Goal: Task Accomplishment & Management: Use online tool/utility

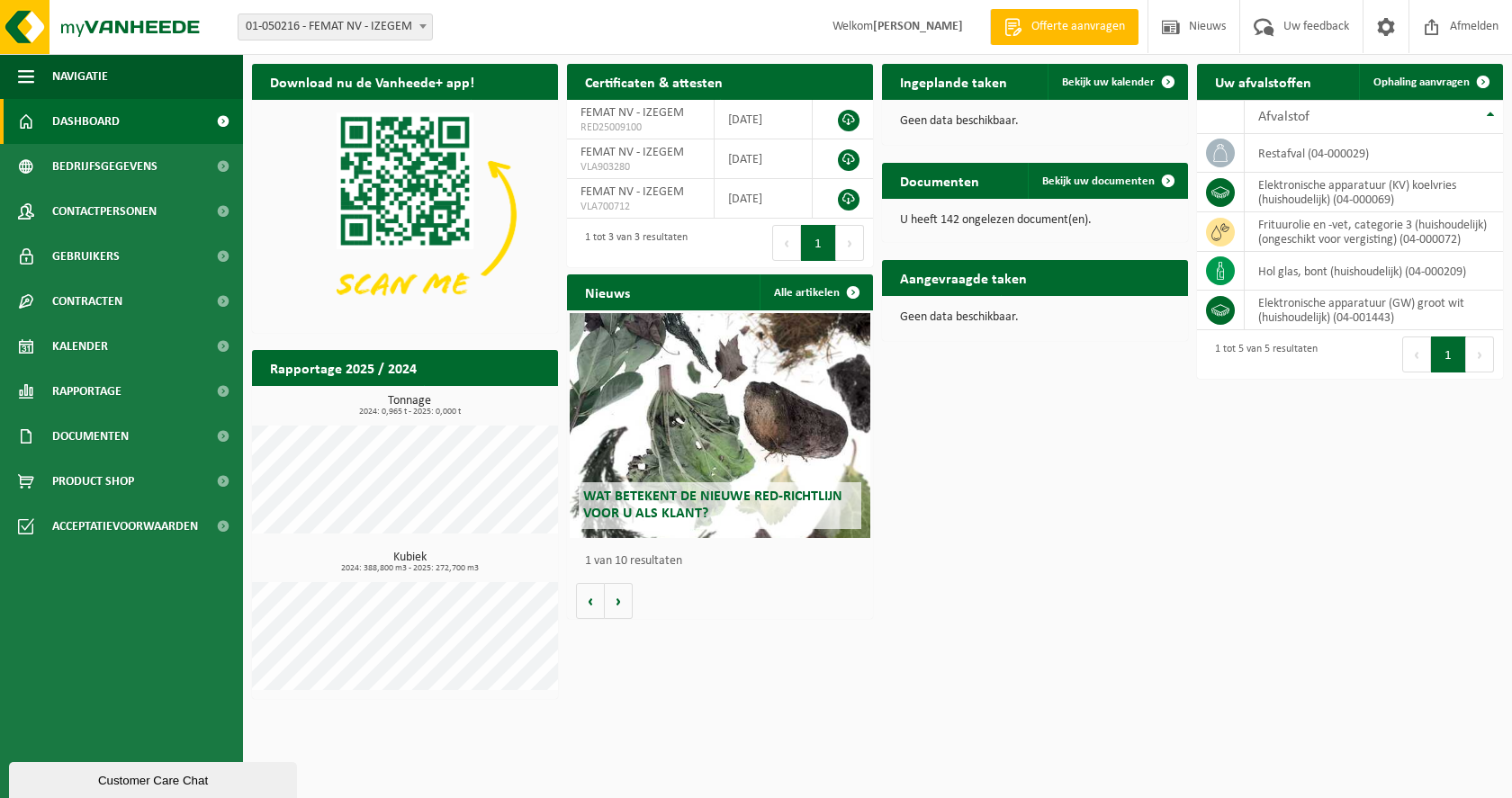
click at [1393, 82] on span "Ophaling aanvragen" at bounding box center [1421, 82] width 96 height 12
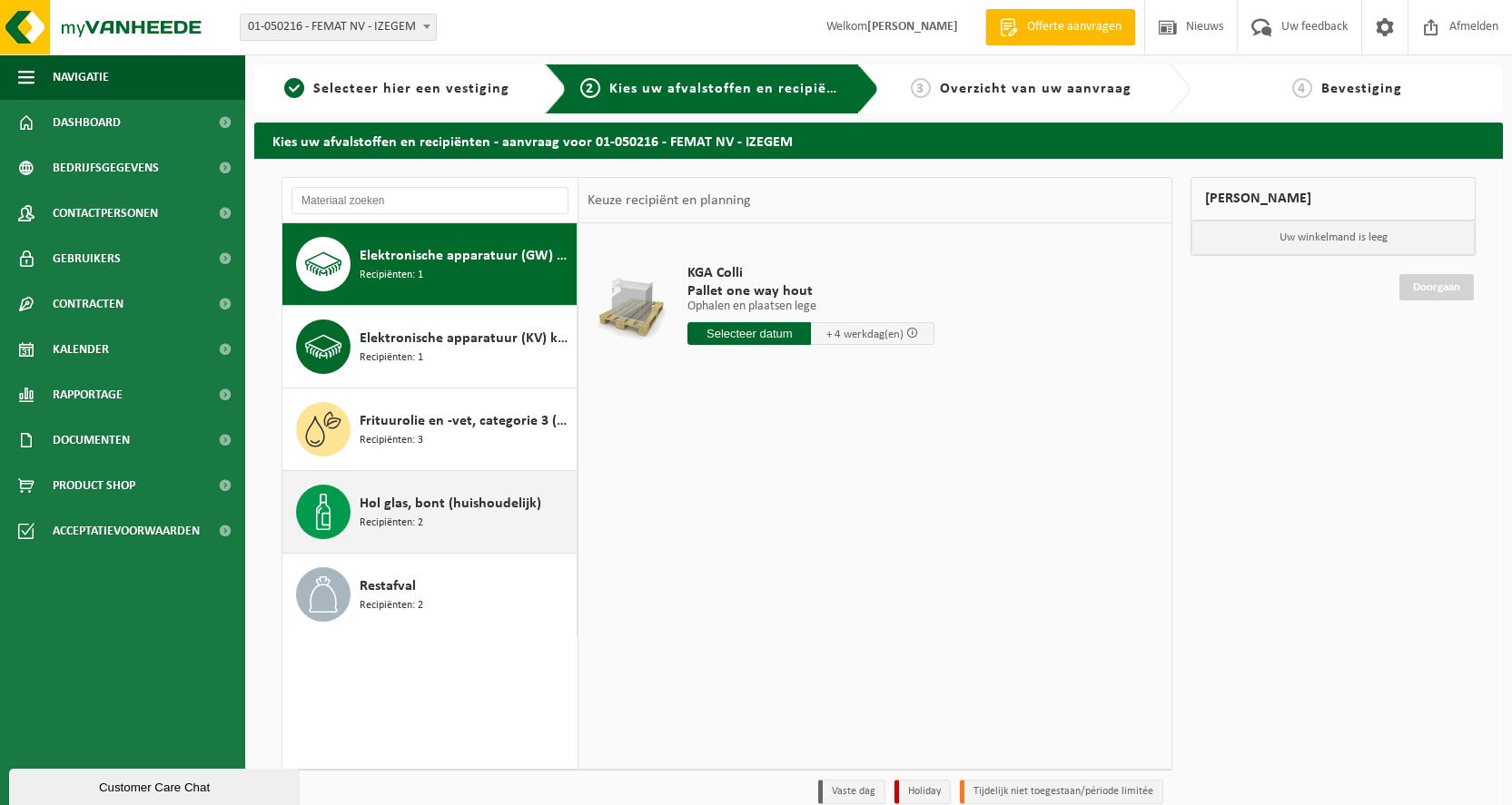
click at [416, 508] on span "Hol glas, bont (huishoudelijk)" at bounding box center [451, 504] width 182 height 22
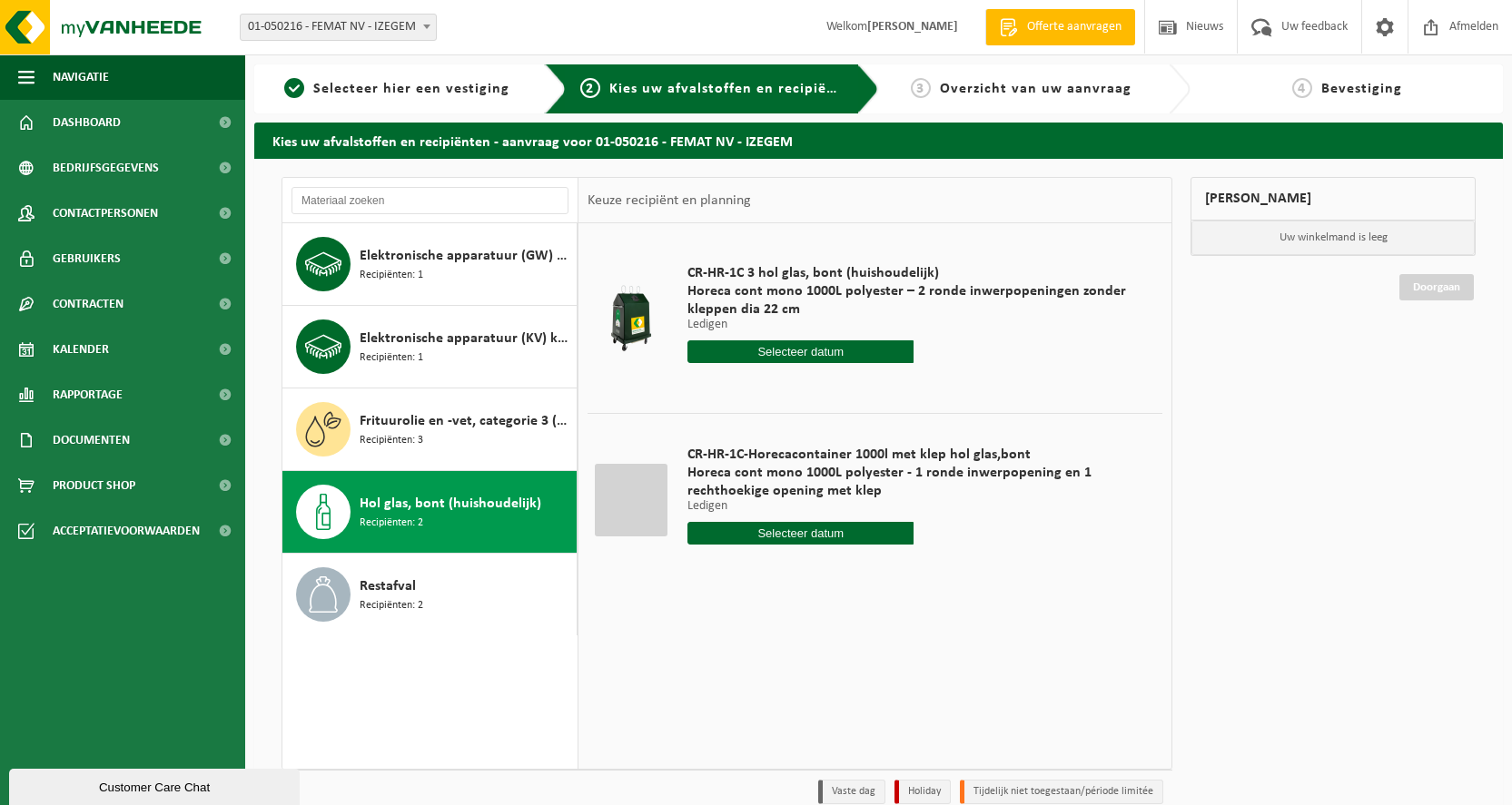
click at [799, 346] on input "text" at bounding box center [800, 352] width 226 height 23
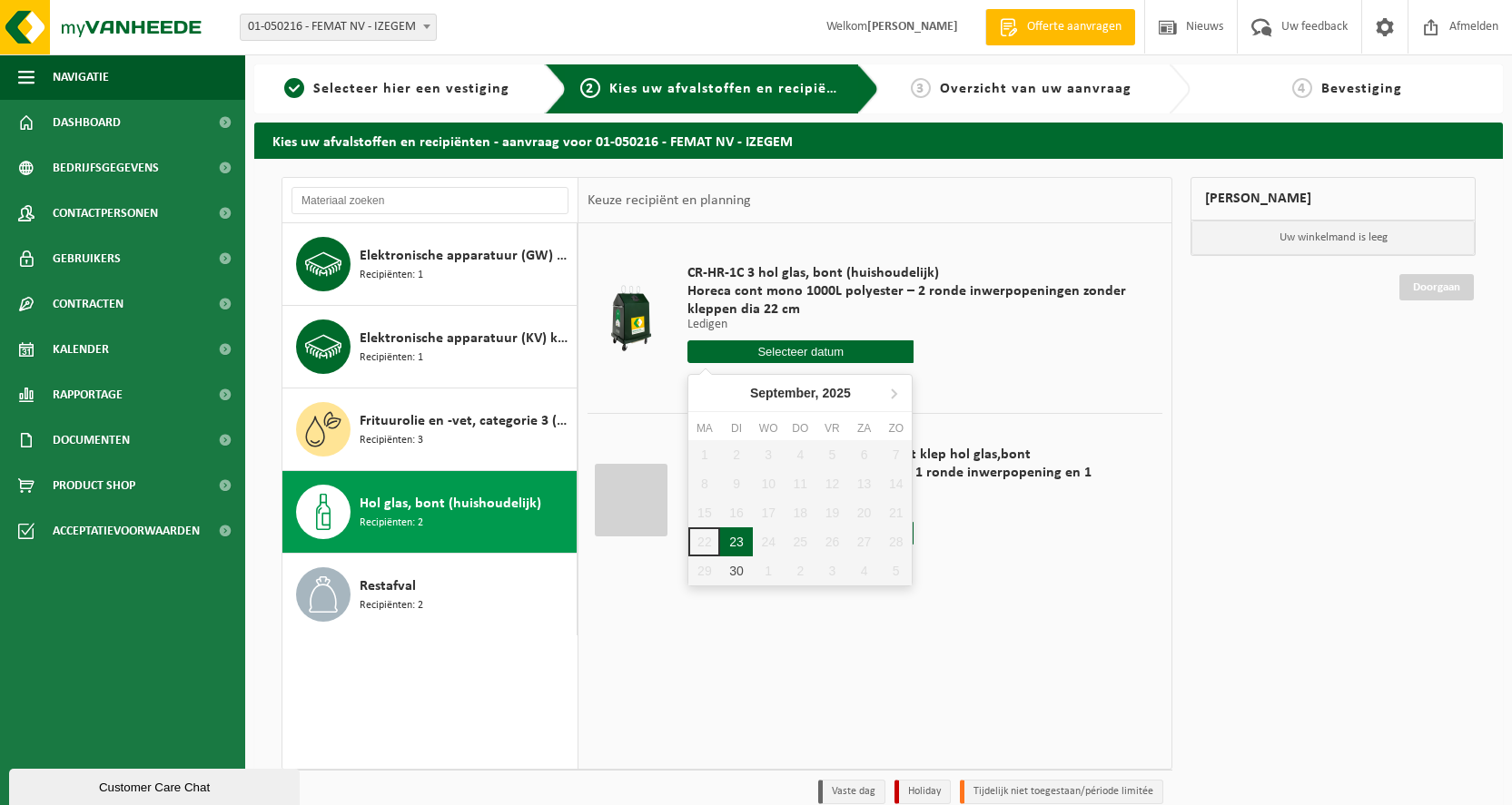
click at [744, 534] on div "23" at bounding box center [736, 541] width 32 height 29
type input "Van 2025-09-23"
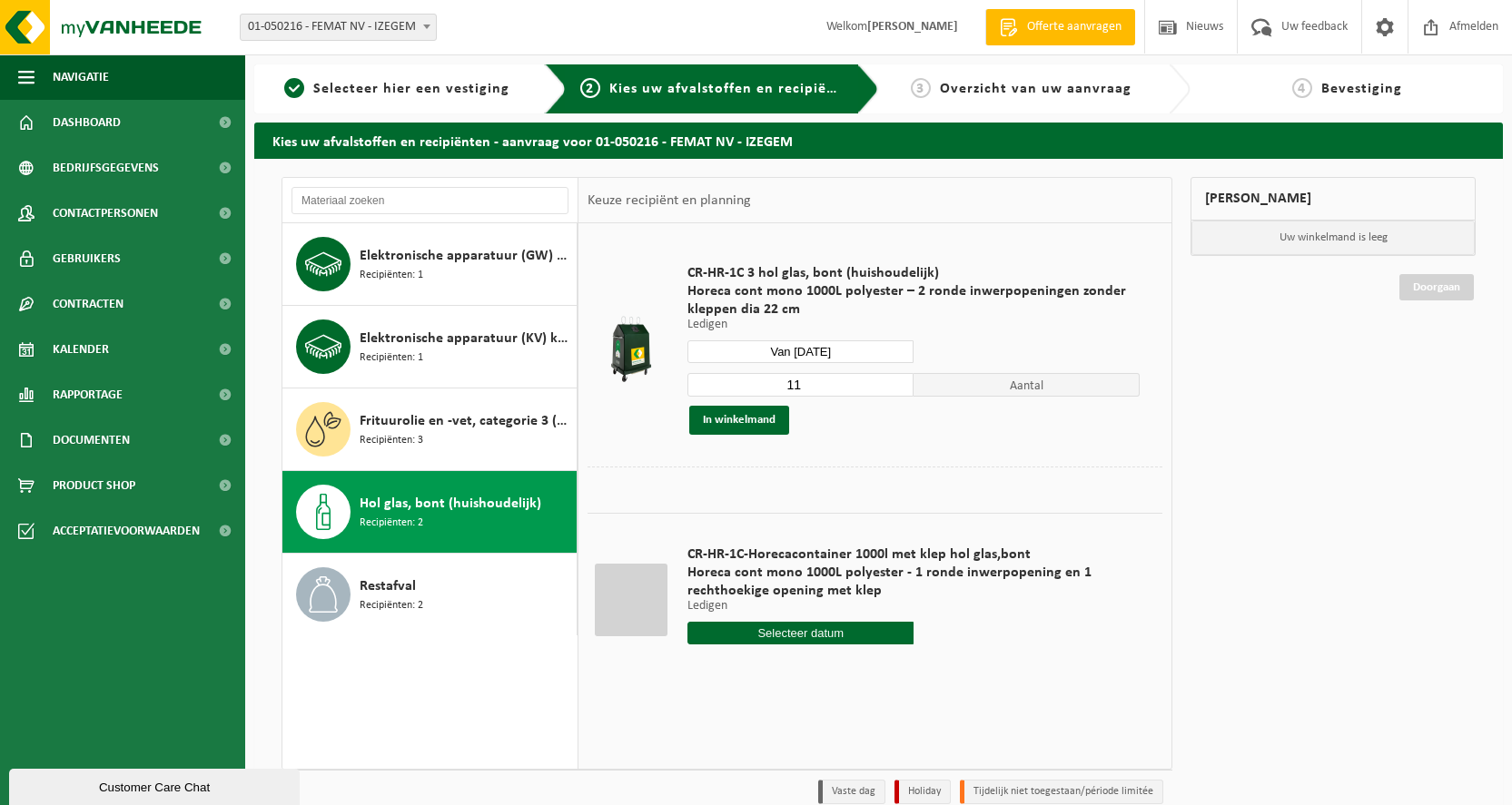
click at [823, 383] on input "11" at bounding box center [800, 385] width 226 height 24
click at [901, 388] on input "10" at bounding box center [800, 385] width 226 height 24
click at [901, 391] on input "9" at bounding box center [800, 385] width 226 height 24
click at [901, 392] on input "9" at bounding box center [800, 385] width 226 height 24
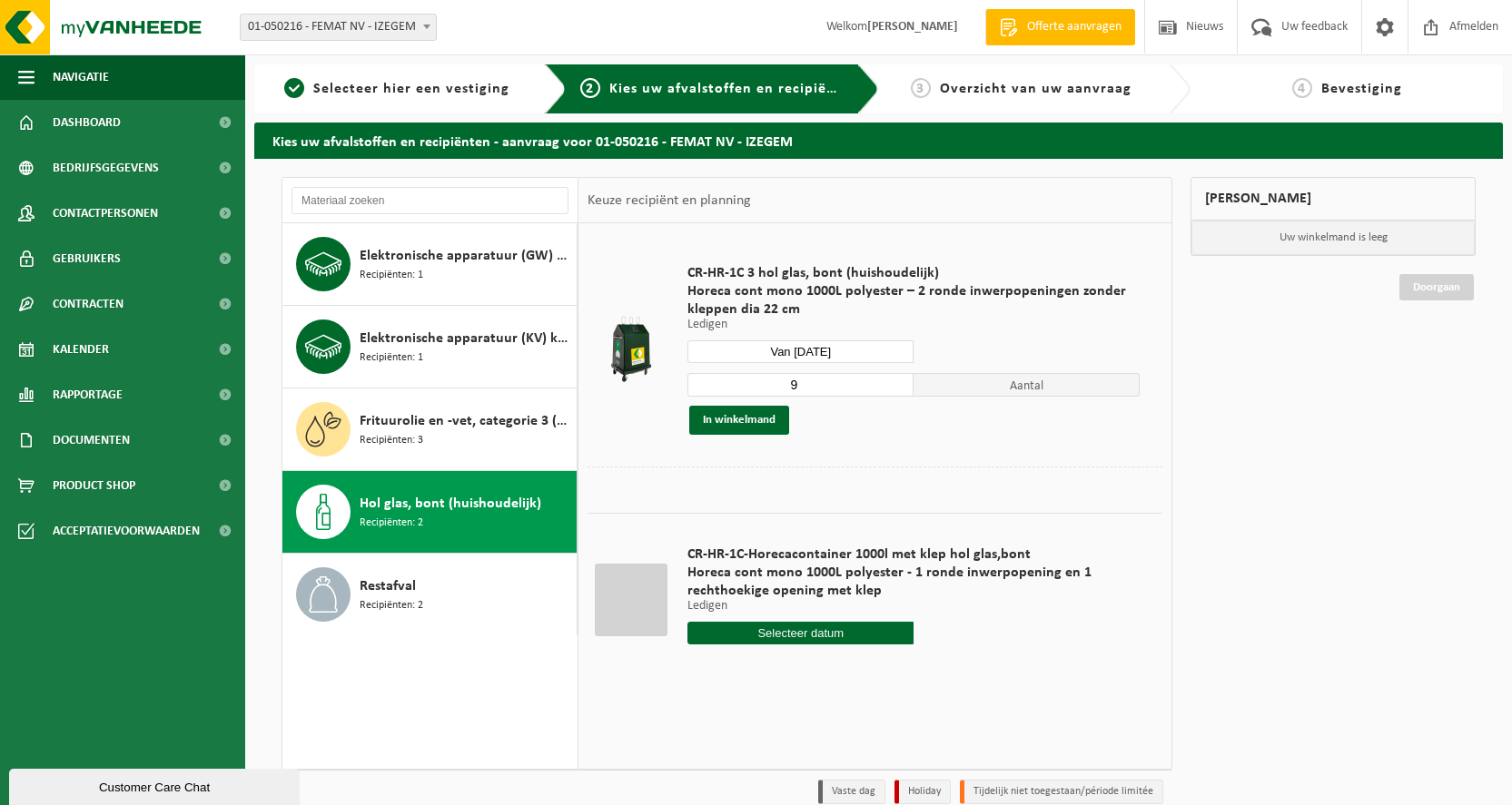
click at [898, 392] on input "9" at bounding box center [800, 385] width 226 height 24
type input "8"
click at [900, 390] on input "8" at bounding box center [800, 385] width 226 height 24
click at [712, 416] on button "In winkelmand" at bounding box center [739, 420] width 100 height 29
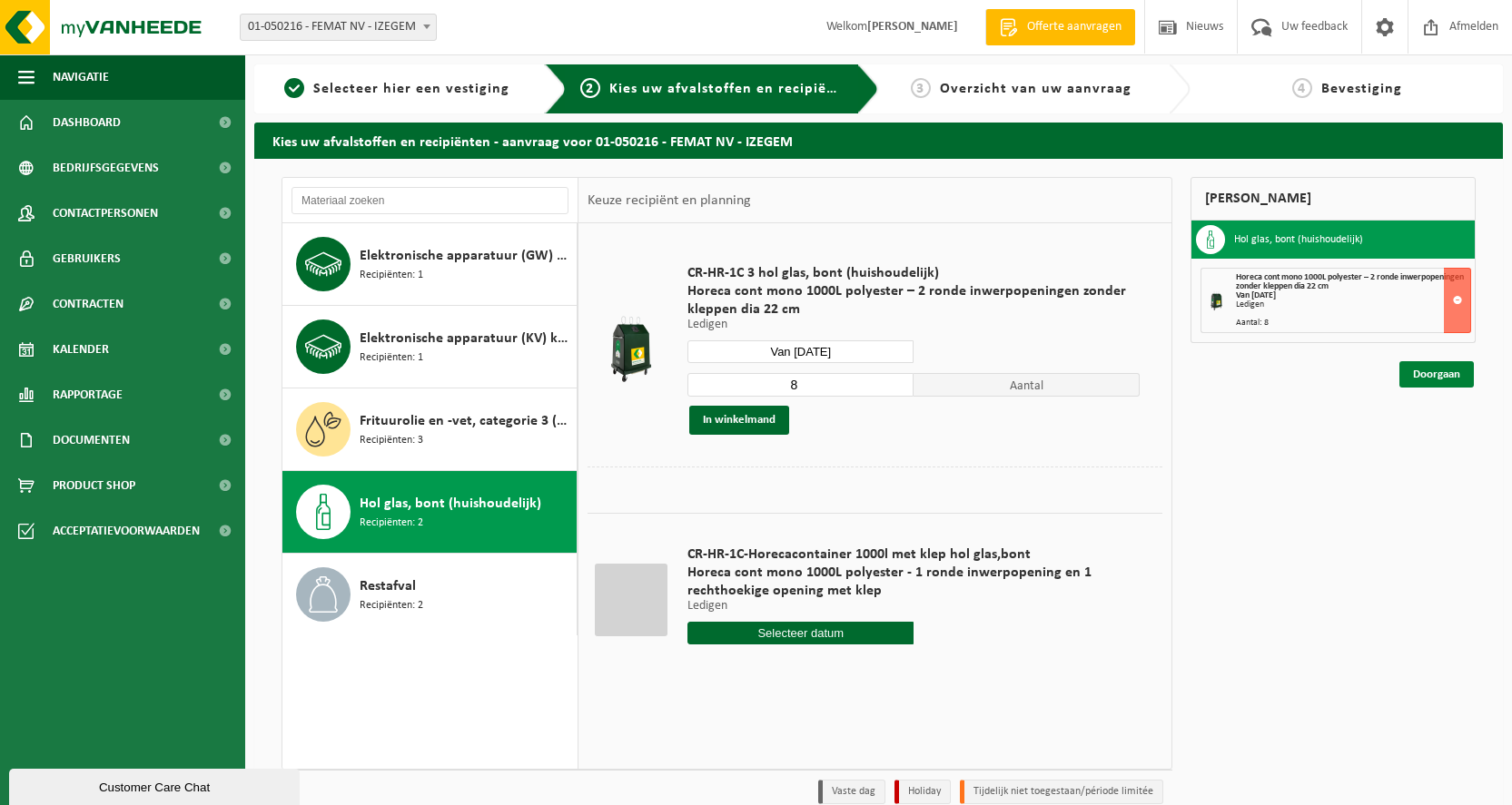
click at [1426, 376] on link "Doorgaan" at bounding box center [1436, 374] width 74 height 27
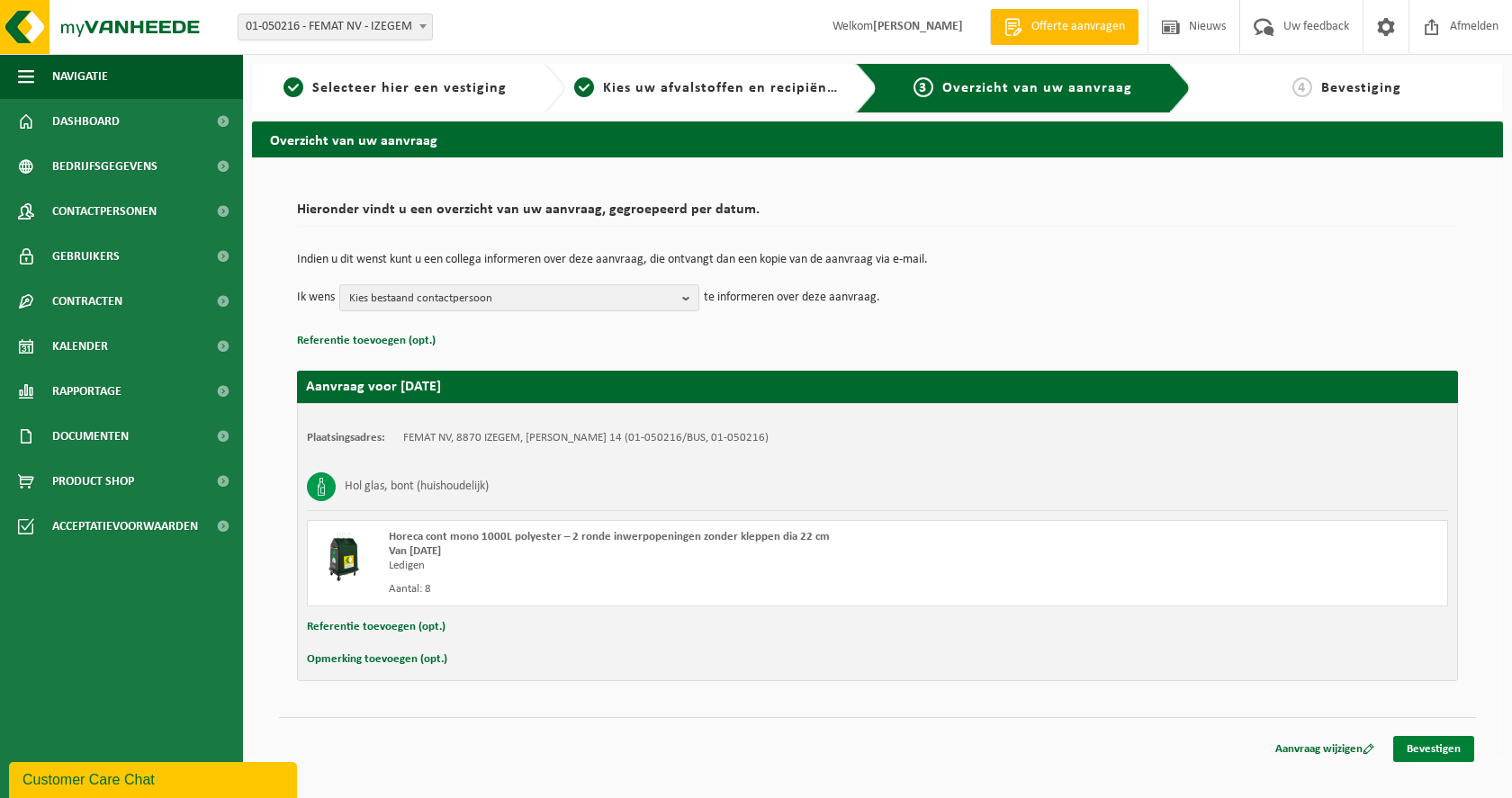
click at [1431, 753] on link "Bevestigen" at bounding box center [1434, 749] width 81 height 26
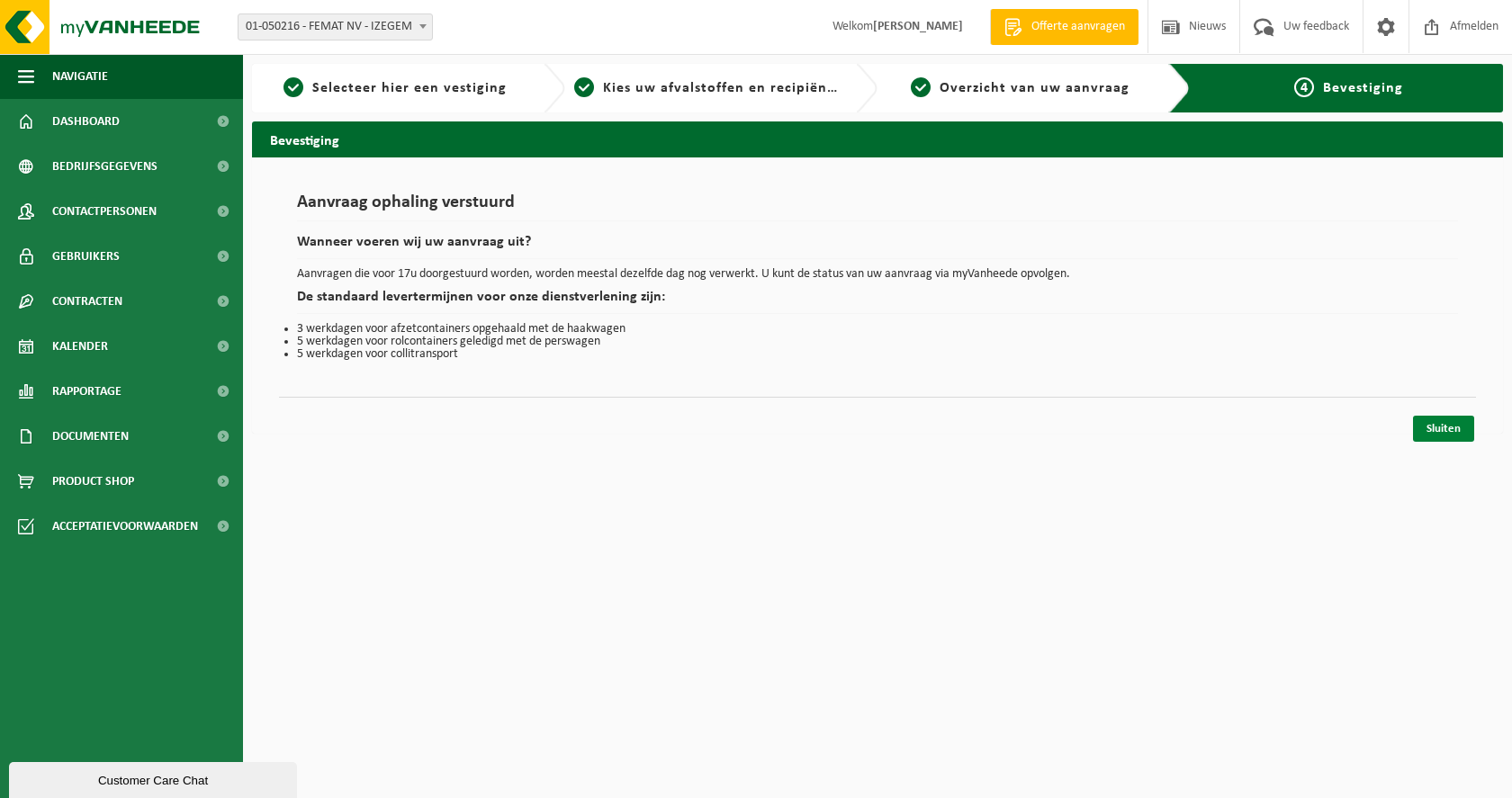
click at [1449, 428] on link "Sluiten" at bounding box center [1443, 429] width 61 height 26
